Goal: Find specific page/section: Find specific page/section

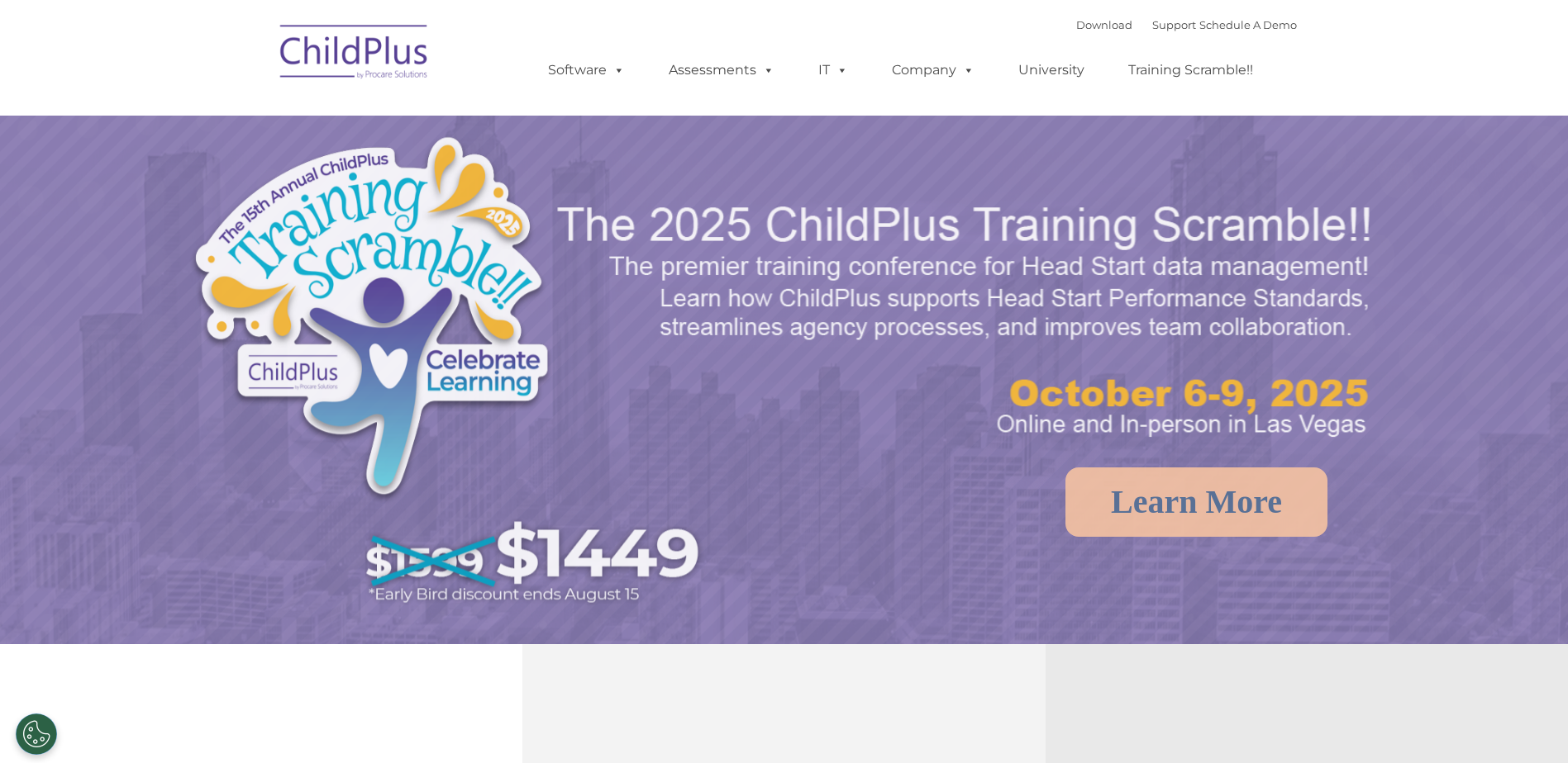
select select "MEDIUM"
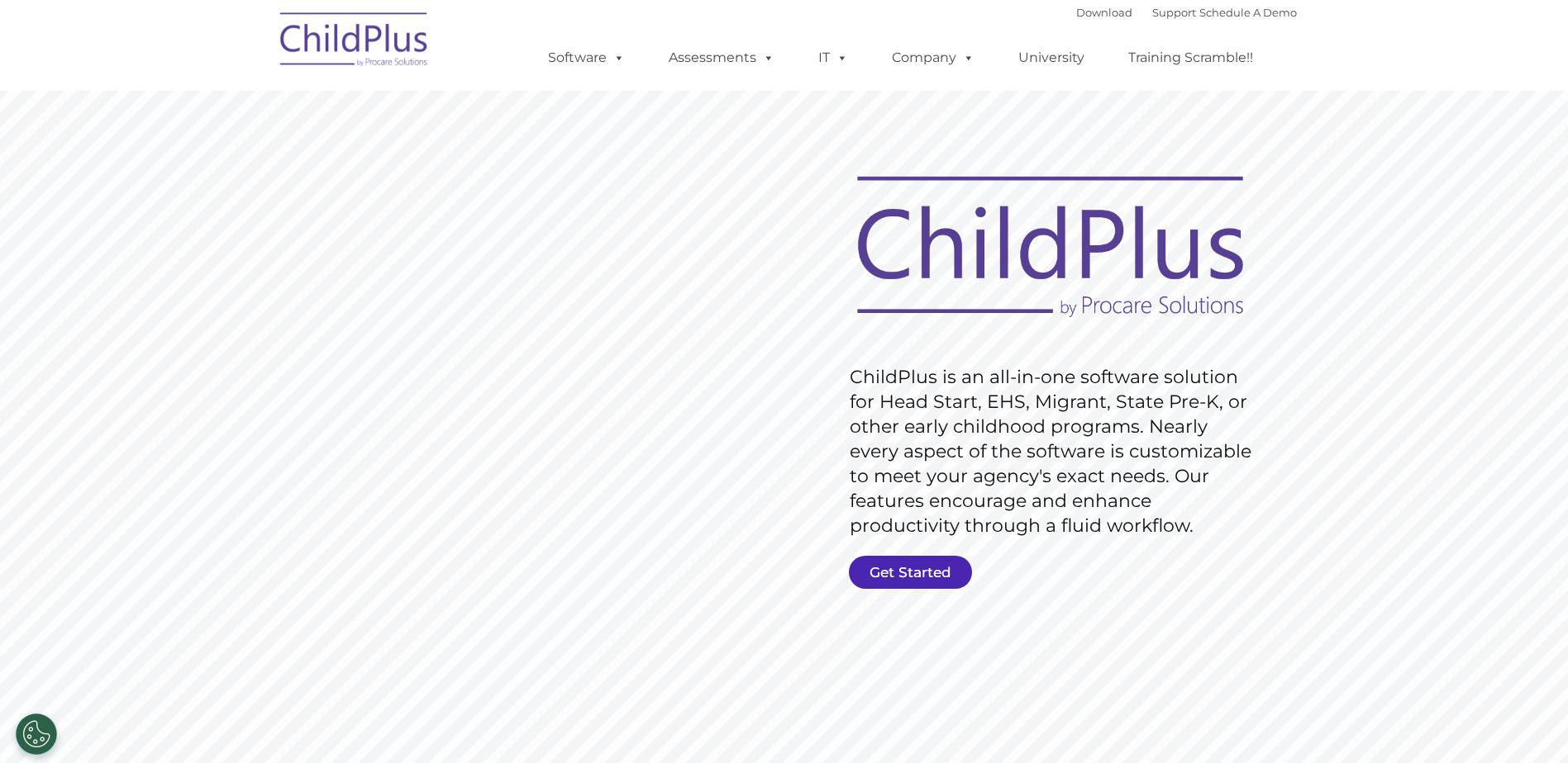
click at [878, 567] on link "Get Started" at bounding box center [910, 573] width 123 height 33
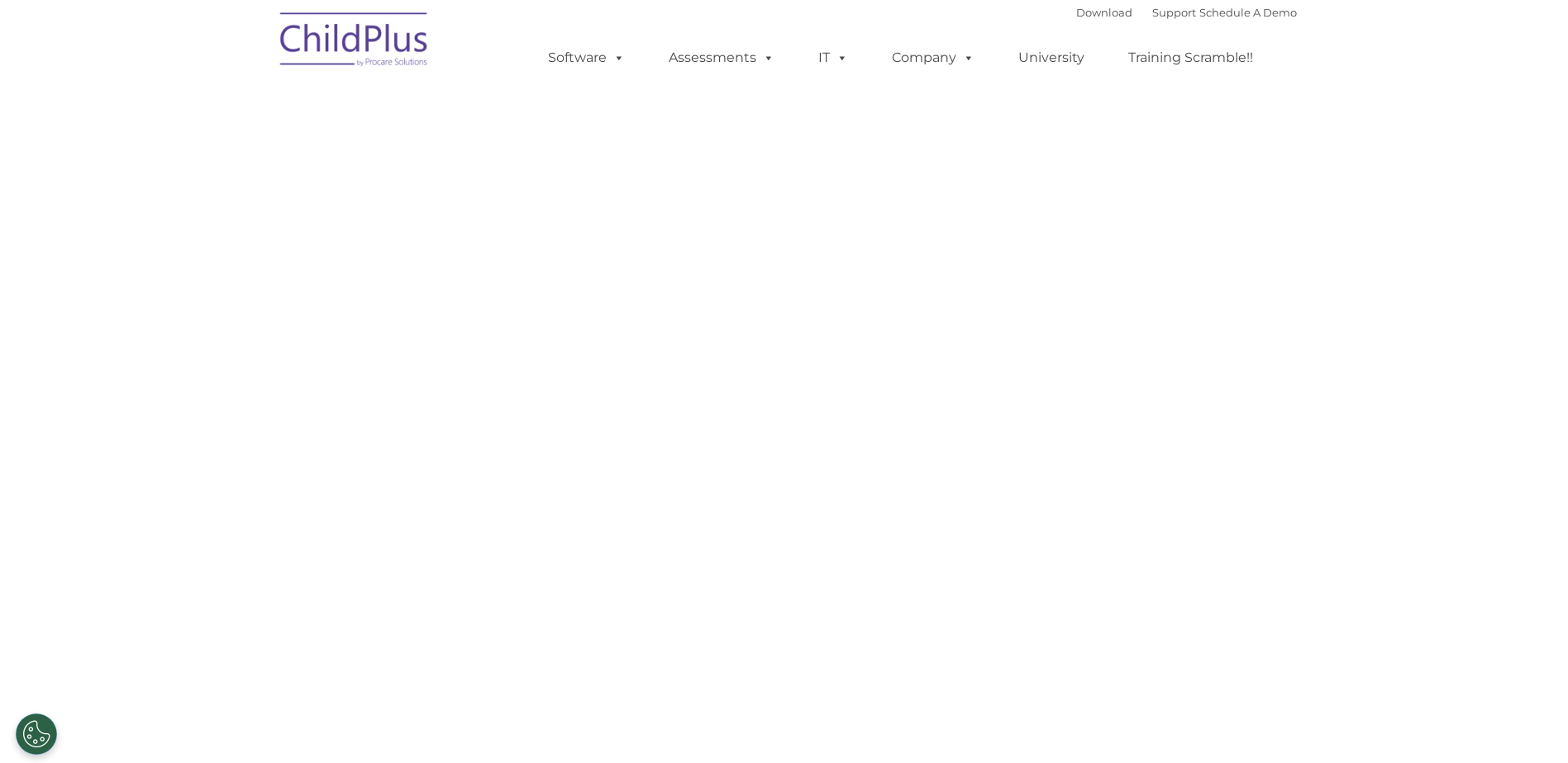
select select "MEDIUM"
